Goal: Task Accomplishment & Management: Use online tool/utility

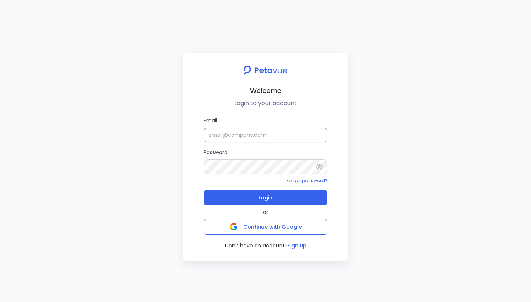
click at [273, 135] on input "Email" at bounding box center [266, 135] width 124 height 15
type input "s"
type input "[EMAIL_ADDRESS][DOMAIN_NAME]"
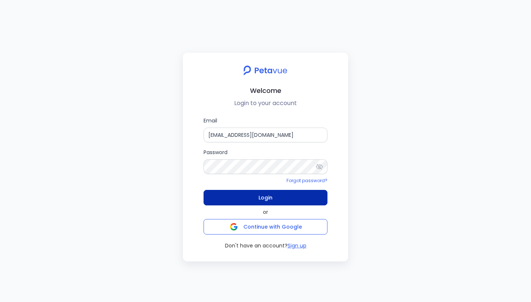
click at [264, 199] on span "Login" at bounding box center [266, 198] width 14 height 10
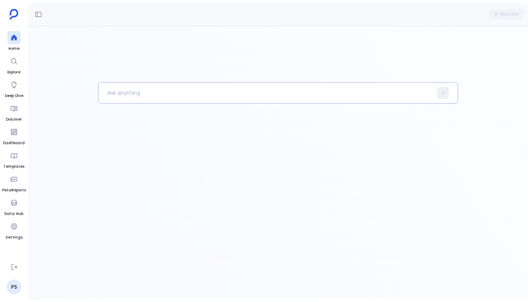
click at [152, 94] on p at bounding box center [266, 92] width 334 height 19
click at [38, 17] on icon at bounding box center [38, 14] width 7 height 7
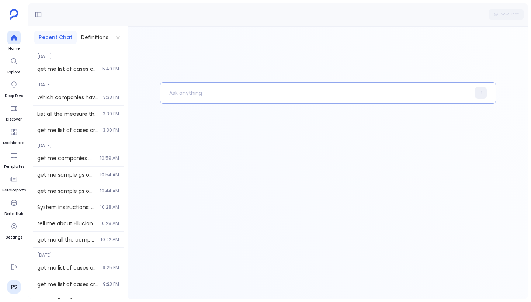
click at [185, 91] on p at bounding box center [316, 92] width 310 height 19
click at [483, 94] on icon at bounding box center [481, 93] width 4 height 4
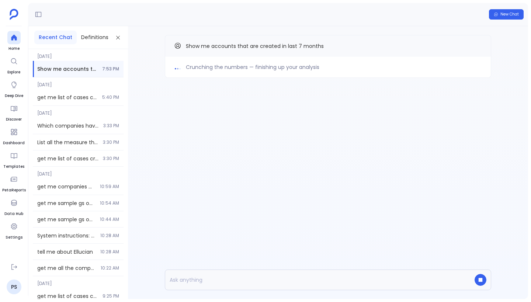
click at [261, 18] on div "New Chat" at bounding box center [278, 14] width 500 height 23
